Goal: Book appointment/travel/reservation

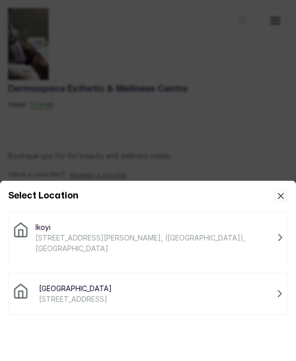
click at [113, 231] on span "Ikoyi" at bounding box center [154, 227] width 238 height 11
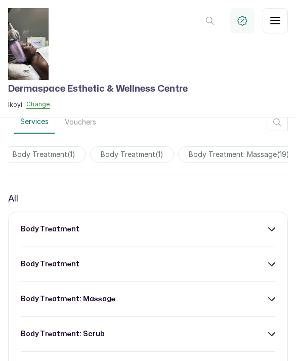
scroll to position [0, 84]
click at [116, 299] on div "body treatment: massage" at bounding box center [148, 299] width 255 height 10
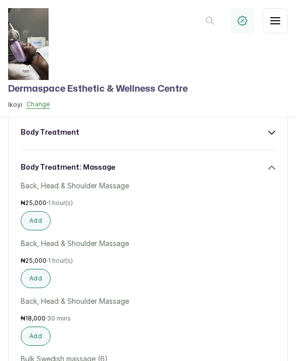
scroll to position [345, 0]
click at [258, 132] on div "body treatment" at bounding box center [148, 133] width 255 height 10
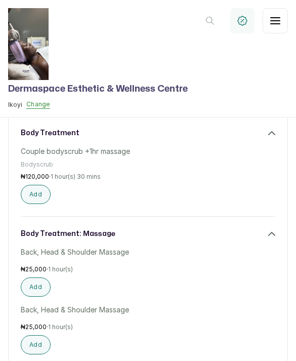
click at [266, 128] on div "body treatment" at bounding box center [148, 133] width 255 height 10
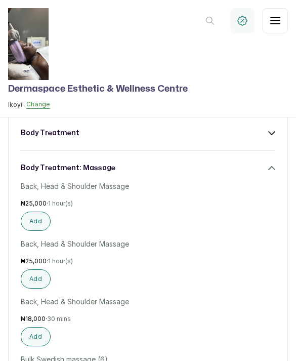
click at [265, 166] on div "body treatment: massage" at bounding box center [148, 168] width 255 height 10
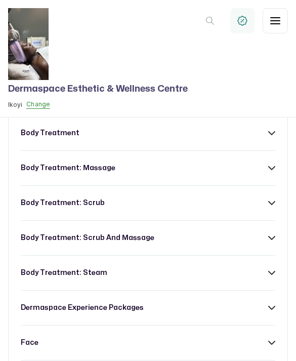
click at [43, 105] on button "Change" at bounding box center [38, 104] width 24 height 9
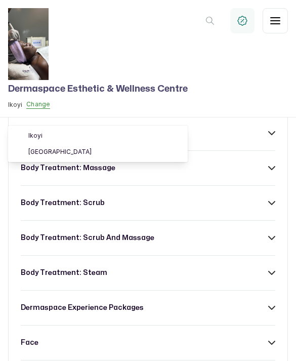
click at [73, 154] on link "[GEOGRAPHIC_DATA]" at bounding box center [104, 152] width 152 height 8
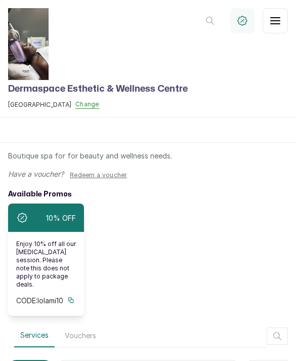
click at [76, 106] on button "Change" at bounding box center [88, 104] width 24 height 9
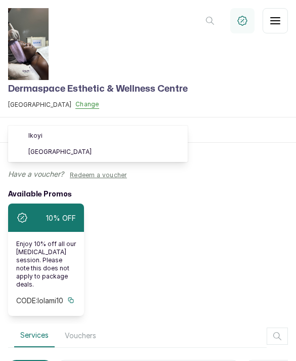
click at [45, 139] on link "Ikoyi" at bounding box center [104, 136] width 152 height 8
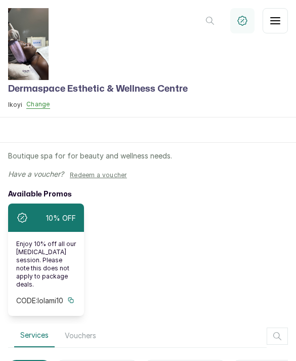
click at [278, 26] on icon "button" at bounding box center [276, 21] width 12 height 12
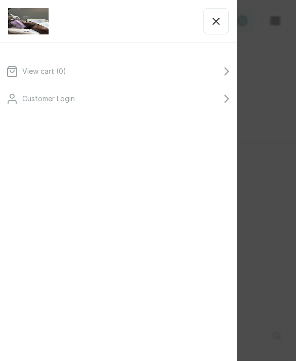
click at [221, 19] on icon "button" at bounding box center [216, 21] width 12 height 12
